Goal: Task Accomplishment & Management: Manage account settings

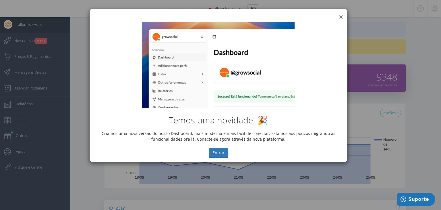
click at [342, 17] on button "×" at bounding box center [341, 17] width 4 height 8
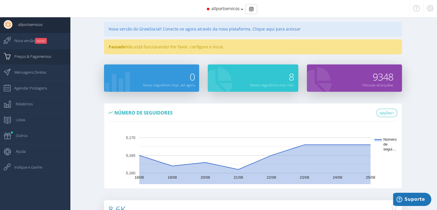
click at [45, 56] on span "Preços & Pagamentos" at bounding box center [30, 56] width 42 height 14
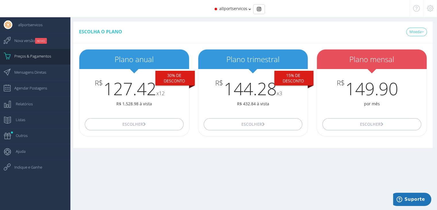
click at [250, 10] on icon at bounding box center [249, 9] width 3 height 4
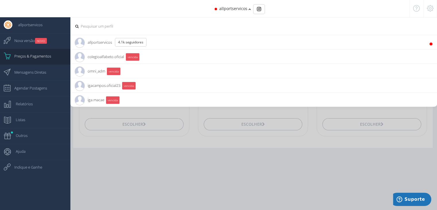
click at [177, 41] on li "allportservicos 4.1K Seguidores" at bounding box center [253, 42] width 366 height 14
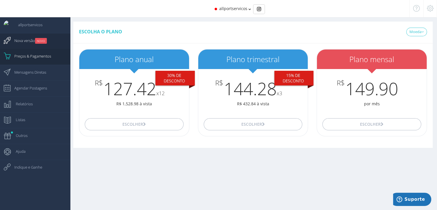
click at [32, 42] on span "Nova versão NOVO" at bounding box center [28, 40] width 38 height 14
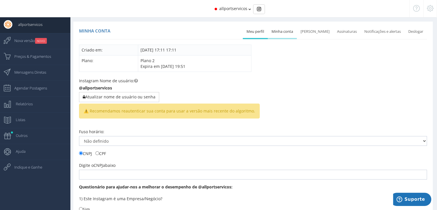
click at [286, 33] on link "Minha conta" at bounding box center [282, 31] width 29 height 13
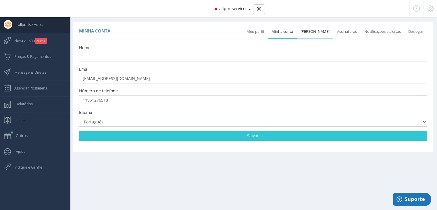
click at [308, 32] on link "[PERSON_NAME]" at bounding box center [315, 31] width 36 height 13
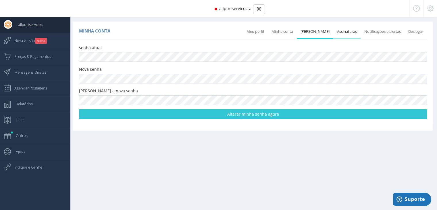
click at [339, 31] on link "Assinaturas" at bounding box center [346, 31] width 27 height 13
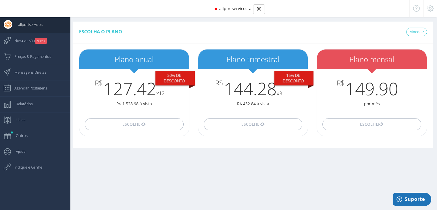
click at [430, 10] on icon at bounding box center [430, 8] width 7 height 4
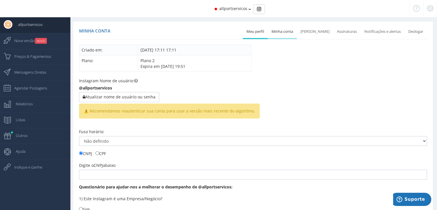
click at [281, 32] on link "Minha conta" at bounding box center [282, 31] width 29 height 13
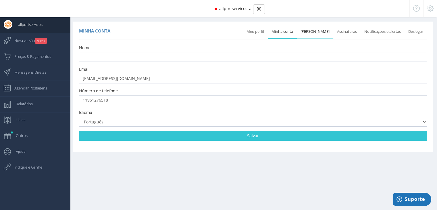
click at [320, 32] on link "[PERSON_NAME]" at bounding box center [315, 31] width 36 height 13
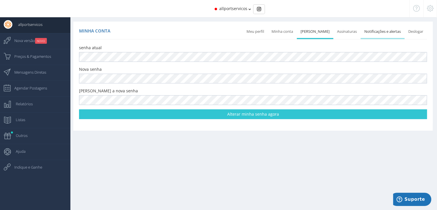
click at [380, 32] on link "Notificações e alertas" at bounding box center [382, 31] width 44 height 13
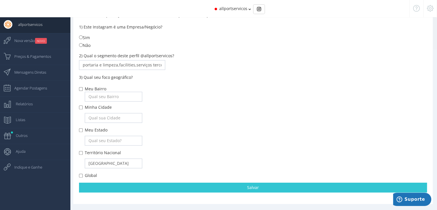
scroll to position [167, 0]
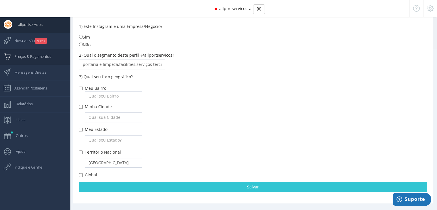
click at [22, 59] on span "Preços & Pagamentos" at bounding box center [30, 56] width 42 height 14
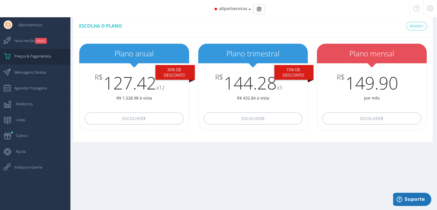
click at [428, 7] on icon at bounding box center [430, 8] width 7 height 4
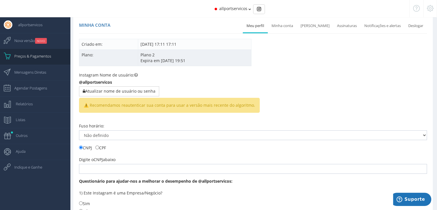
click at [167, 60] on span "Expira em [DATE] 19:51" at bounding box center [162, 60] width 45 height 5
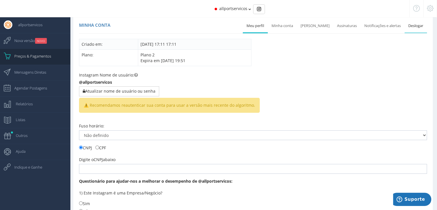
click at [418, 26] on link "Deslogar" at bounding box center [415, 26] width 22 height 13
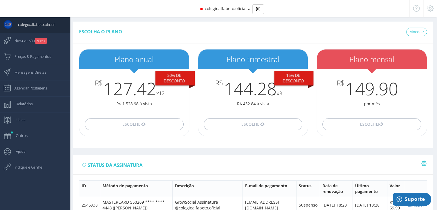
click at [239, 7] on span "colegioalfabeto.oficial" at bounding box center [226, 8] width 42 height 5
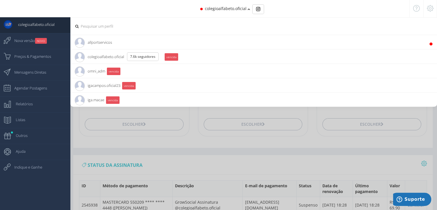
click at [102, 42] on span "allportservicos 4.1K Seguidores" at bounding box center [93, 42] width 37 height 14
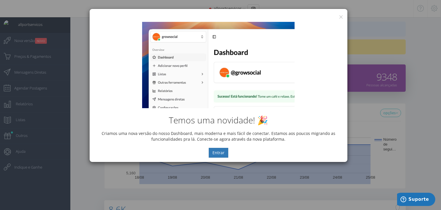
click at [343, 18] on div "Temos uma novidade! 🎉 Criamos uma nova versão do nosso Dashboard, mais moderna …" at bounding box center [219, 90] width 258 height 144
click at [342, 16] on button "×" at bounding box center [341, 17] width 4 height 8
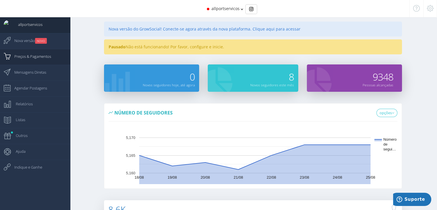
click at [32, 54] on span "Preços & Pagamentos" at bounding box center [30, 56] width 42 height 14
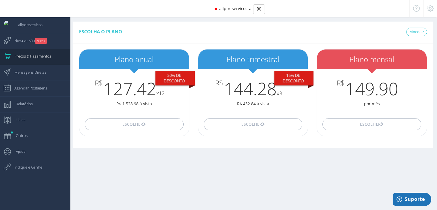
click at [431, 8] on icon at bounding box center [430, 8] width 7 height 4
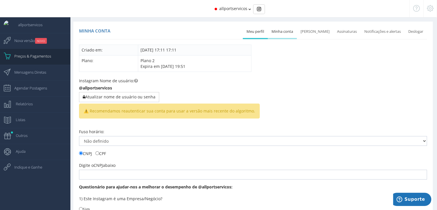
click at [286, 31] on link "Minha conta" at bounding box center [282, 31] width 29 height 13
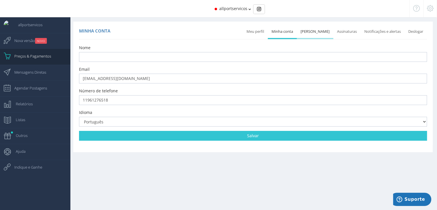
click at [316, 30] on link "[PERSON_NAME]" at bounding box center [315, 31] width 36 height 13
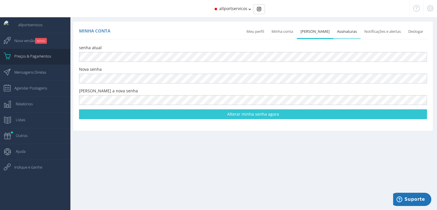
click at [341, 32] on link "Assinaturas" at bounding box center [346, 31] width 27 height 13
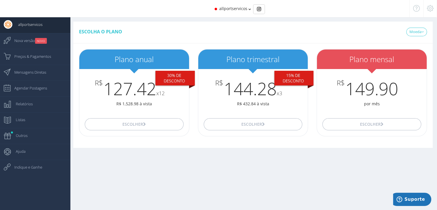
click at [432, 10] on icon at bounding box center [430, 8] width 7 height 4
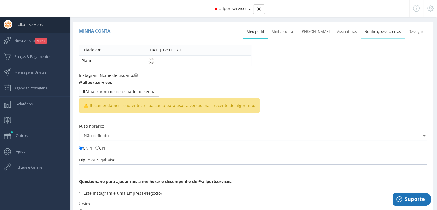
click at [373, 32] on link "Notificações e alertas" at bounding box center [382, 31] width 44 height 13
